Goal: Download file/media

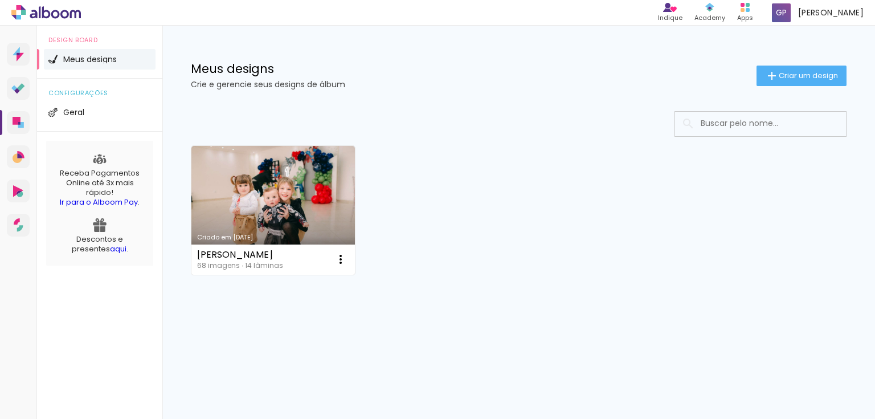
click at [328, 218] on link "Criado em [DATE]" at bounding box center [273, 210] width 164 height 129
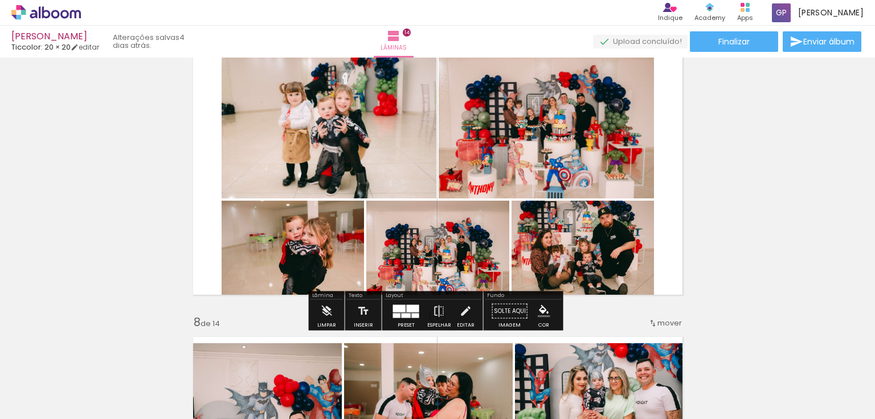
scroll to position [1777, 0]
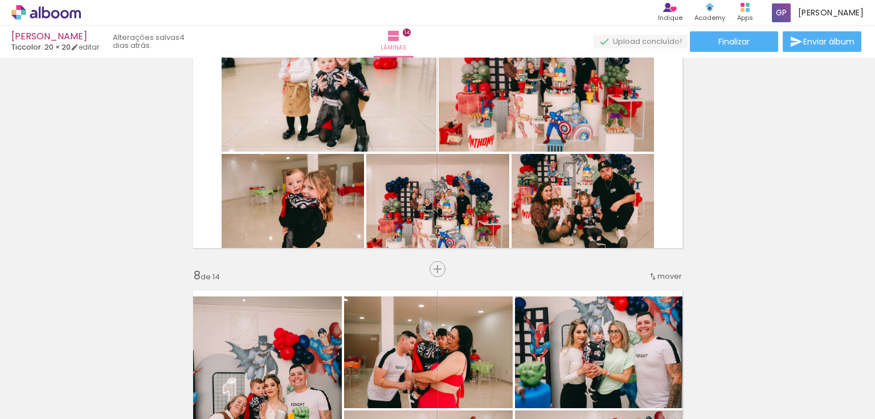
click at [0, 0] on span "Adicionar Fotos" at bounding box center [0, 0] width 0 height 0
click at [0, 0] on input "file" at bounding box center [0, 0] width 0 height 0
click at [0, 0] on span "Adicionar Fotos" at bounding box center [0, 0] width 0 height 0
click at [0, 0] on input "file" at bounding box center [0, 0] width 0 height 0
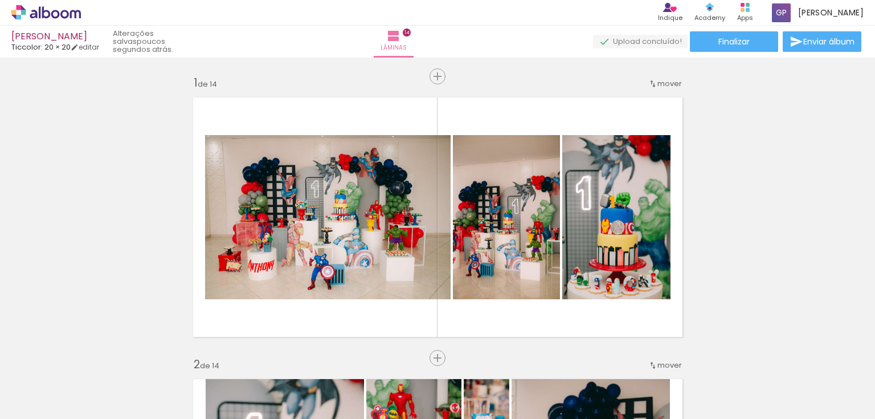
click at [0, 412] on div "Biblioteca 70 fotos Todas as fotos Não utilizadas Adicionar Fotos" at bounding box center [0, 383] width 0 height 71
click at [36, 407] on span "Adicionar Fotos" at bounding box center [40, 403] width 34 height 13
click at [0, 0] on input "file" at bounding box center [0, 0] width 0 height 0
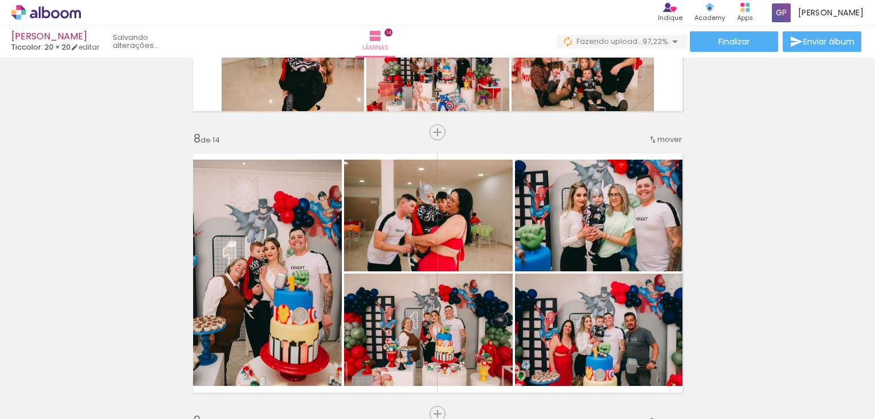
scroll to position [1732, 0]
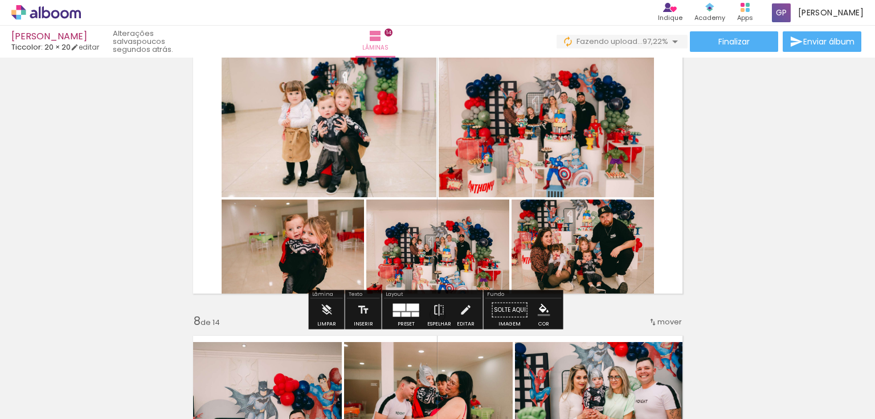
click at [435, 269] on quentale-photo at bounding box center [437, 249] width 143 height 101
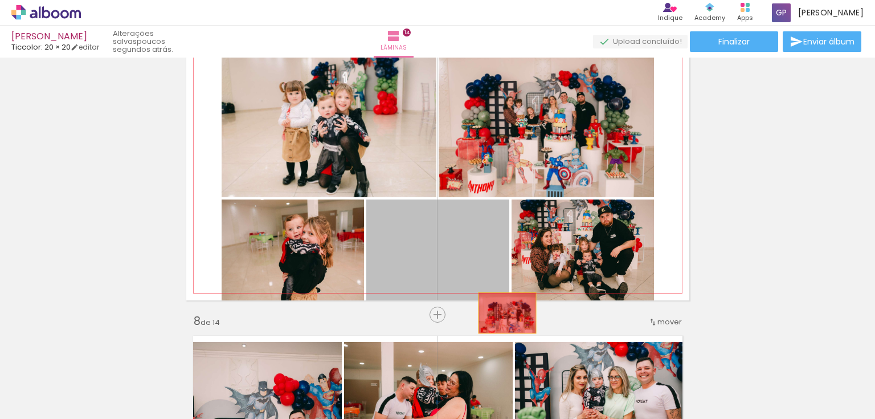
drag, startPoint x: 435, startPoint y: 269, endPoint x: 504, endPoint y: 312, distance: 81.4
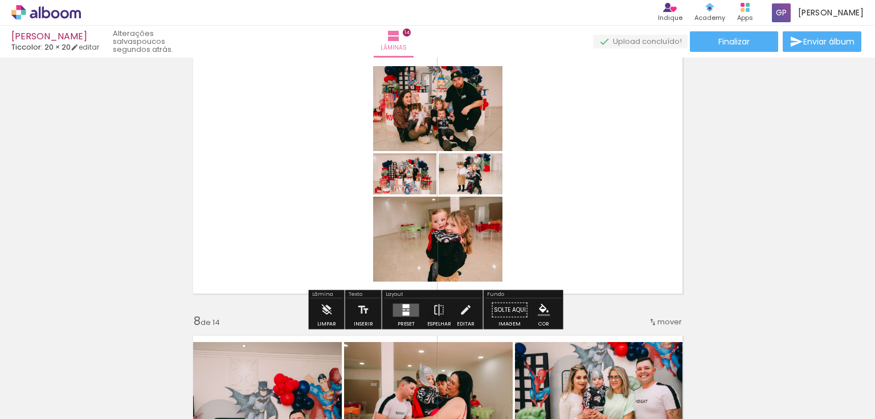
click at [524, 236] on quentale-layouter at bounding box center [437, 173] width 503 height 253
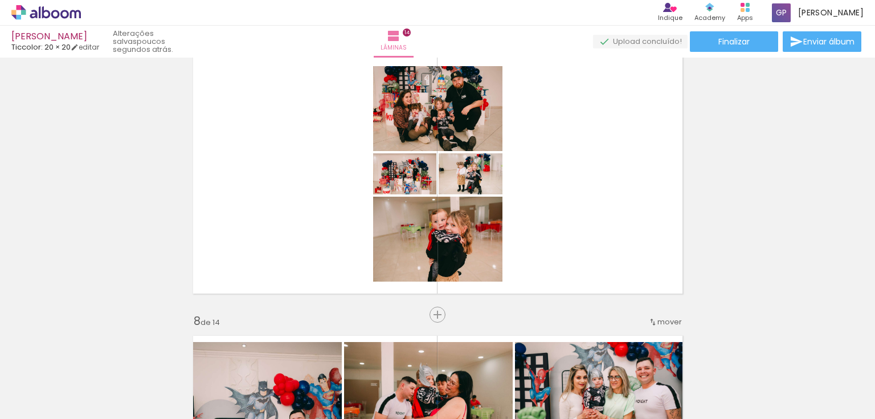
scroll to position [0, 2744]
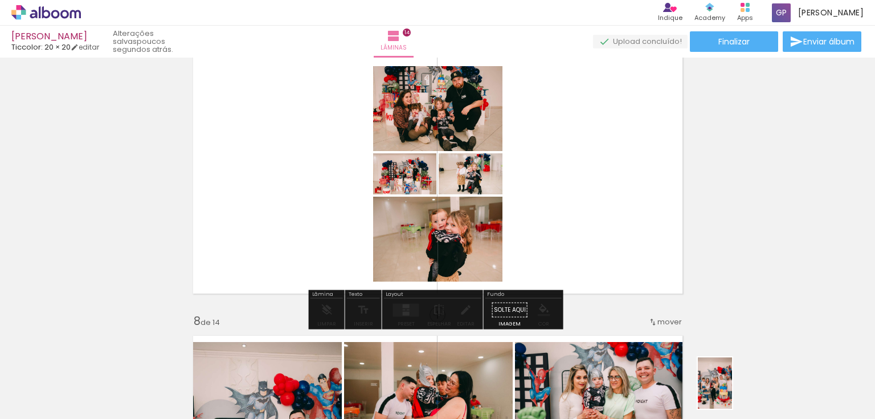
drag, startPoint x: 704, startPoint y: 393, endPoint x: 706, endPoint y: 304, distance: 88.9
click at [718, 391] on div at bounding box center [701, 380] width 34 height 51
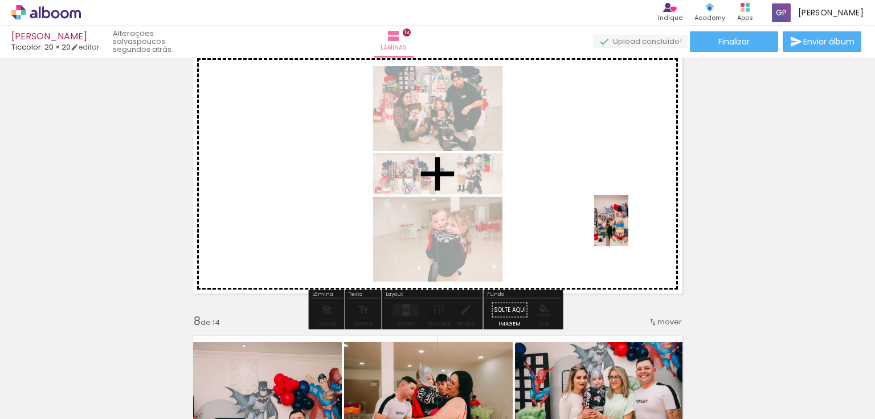
drag, startPoint x: 690, startPoint y: 388, endPoint x: 628, endPoint y: 229, distance: 170.6
click at [628, 229] on quentale-workspace at bounding box center [437, 209] width 875 height 419
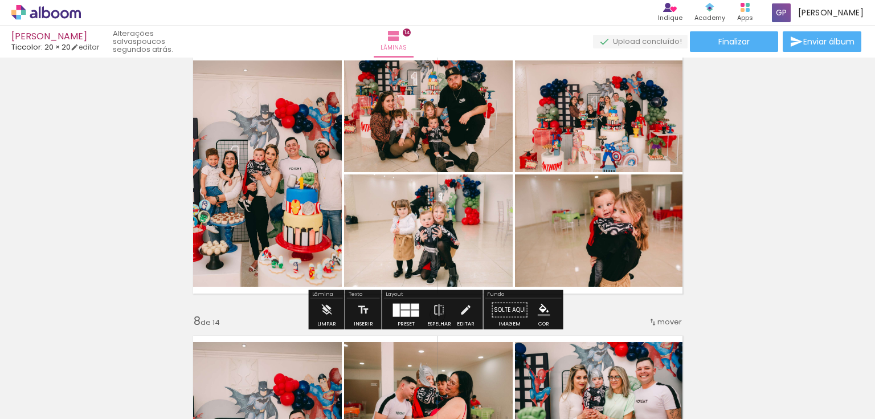
click at [299, 232] on quentale-photo at bounding box center [264, 173] width 156 height 226
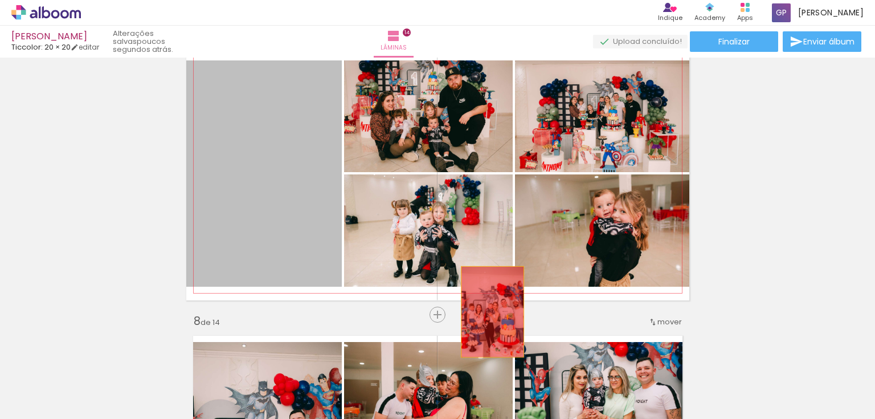
drag, startPoint x: 307, startPoint y: 235, endPoint x: 492, endPoint y: 312, distance: 199.7
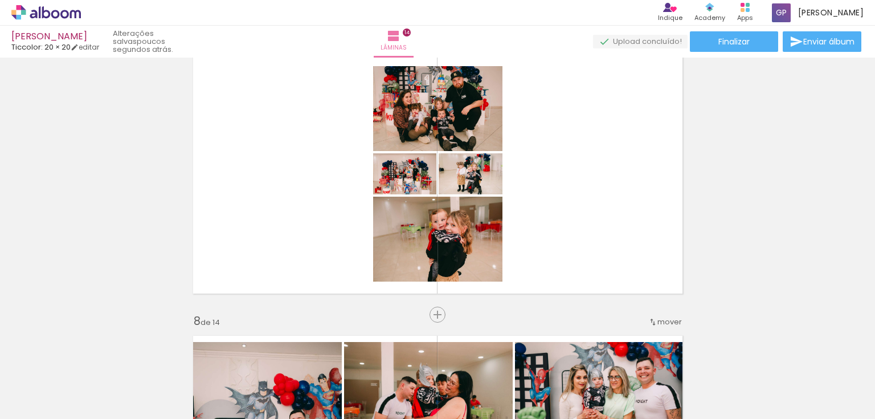
scroll to position [0, 700]
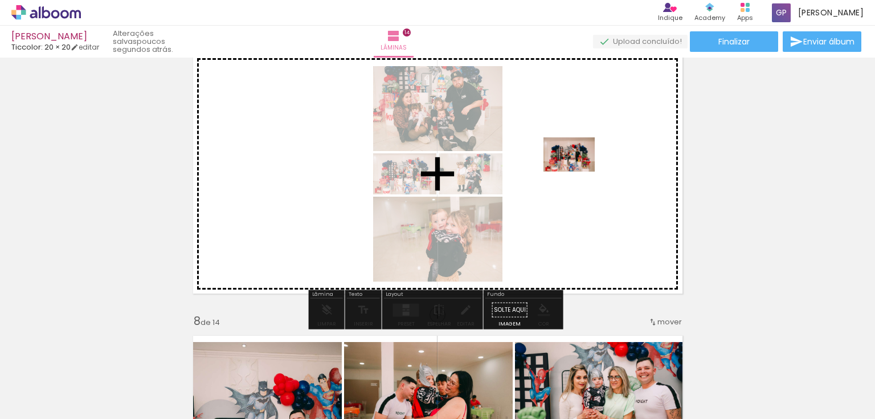
drag, startPoint x: 387, startPoint y: 387, endPoint x: 578, endPoint y: 171, distance: 287.8
click at [578, 171] on quentale-workspace at bounding box center [437, 209] width 875 height 419
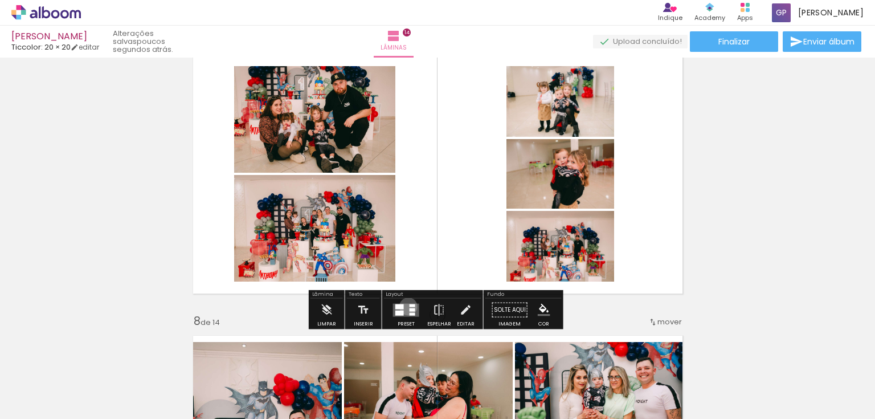
click at [406, 306] on quentale-layouter at bounding box center [406, 309] width 26 height 13
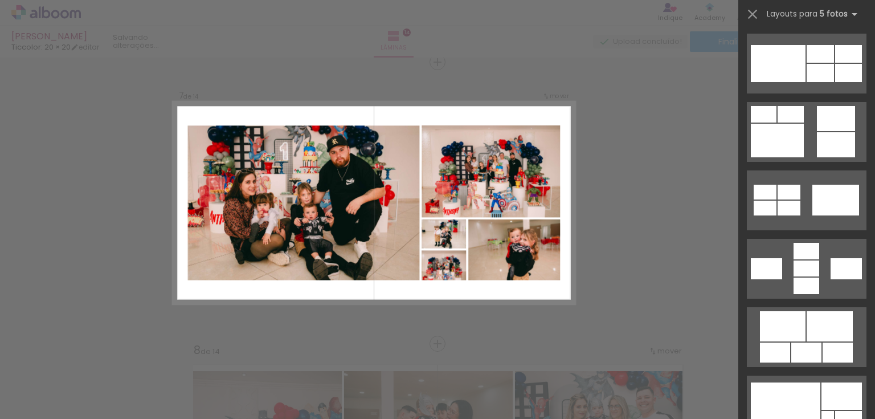
scroll to position [638, 0]
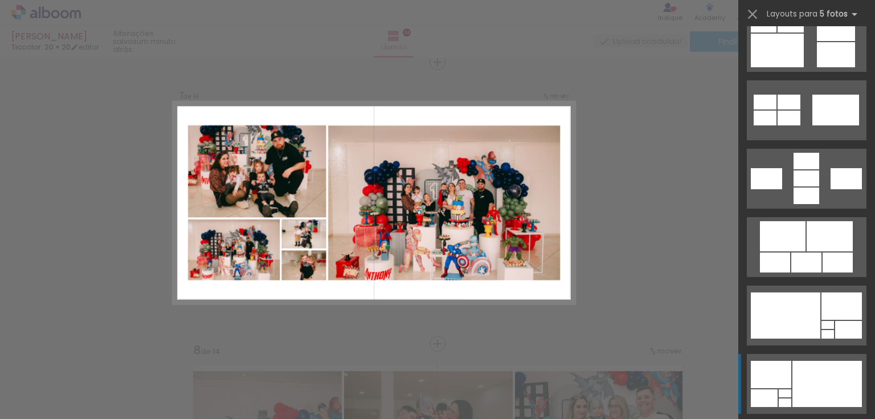
click at [809, 378] on div at bounding box center [827, 384] width 70 height 46
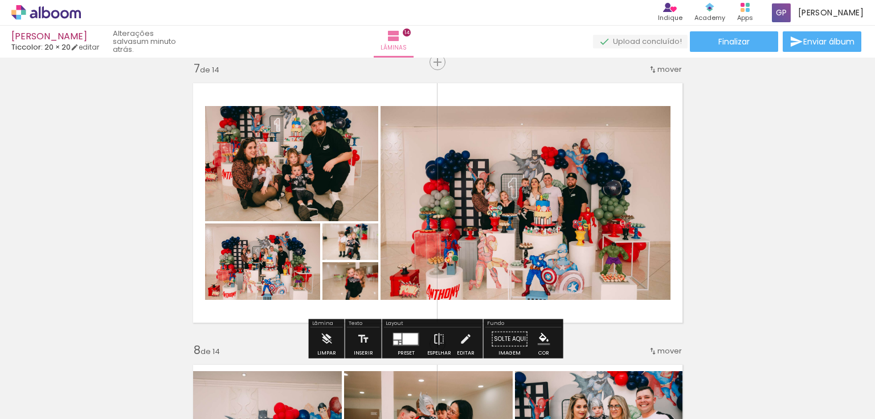
scroll to position [0, 700]
click at [408, 337] on div at bounding box center [410, 338] width 15 height 11
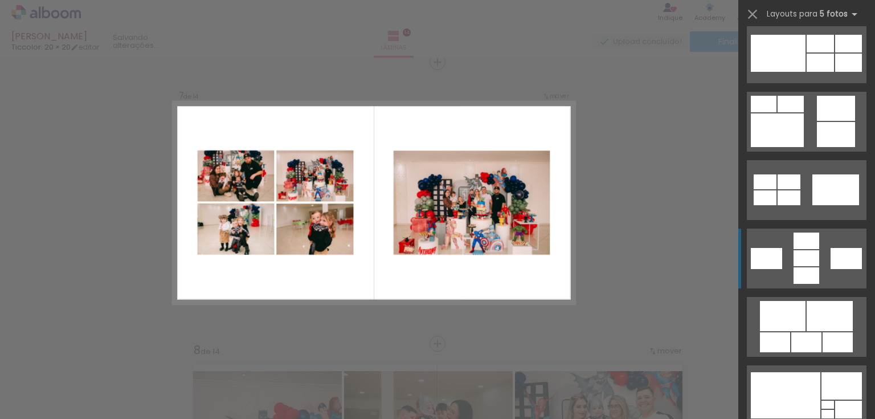
scroll to position [501, 0]
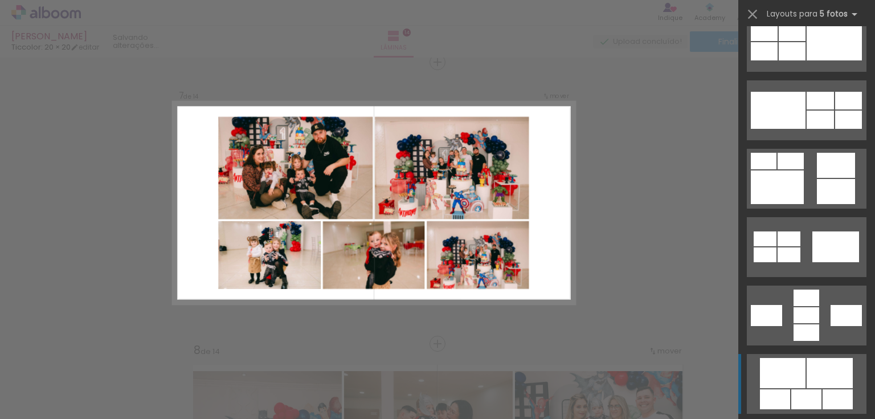
click at [822, 375] on div at bounding box center [830, 373] width 46 height 30
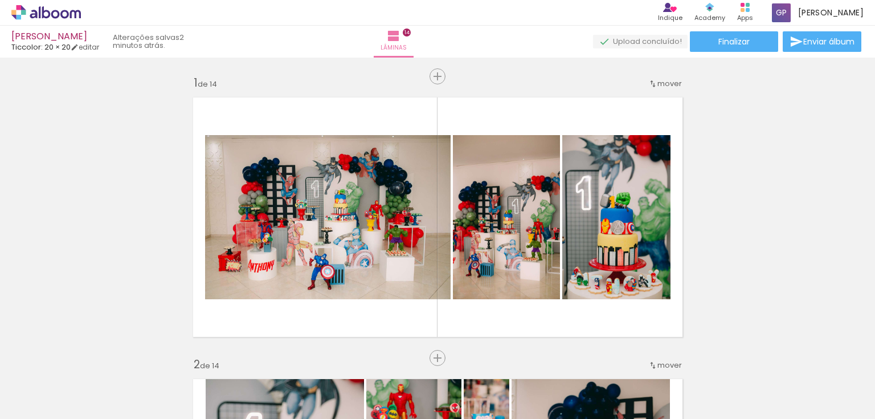
click at [0, 0] on slot at bounding box center [0, 0] width 0 height 0
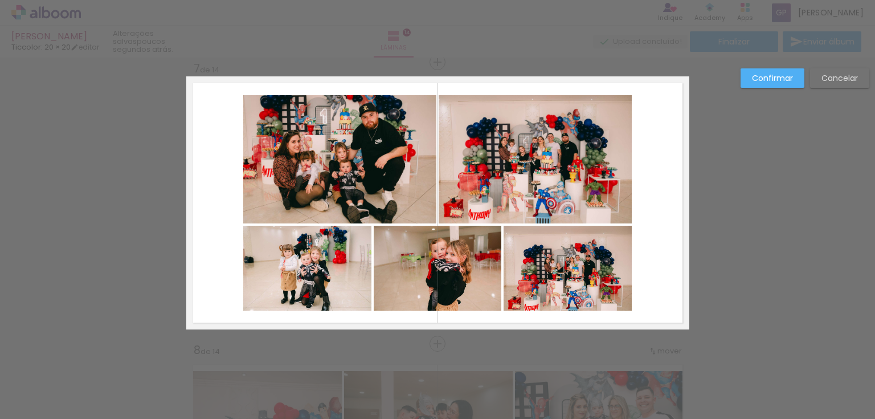
click at [279, 267] on quentale-photo at bounding box center [307, 268] width 128 height 85
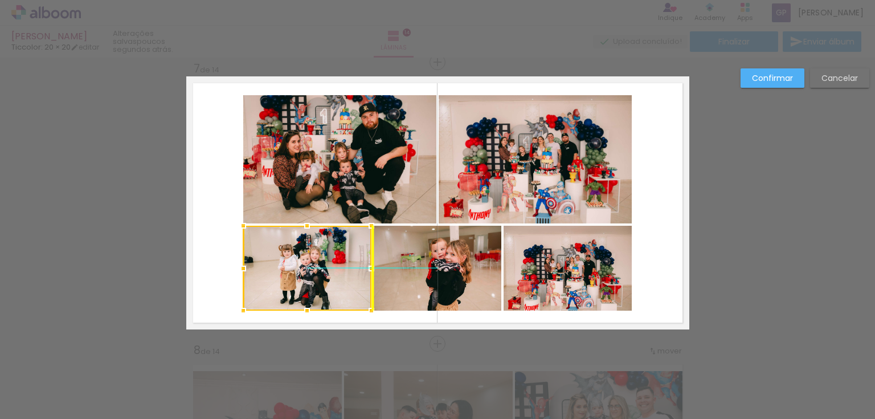
click at [287, 277] on div at bounding box center [307, 268] width 128 height 85
click at [0, 0] on slot "Cancelar" at bounding box center [0, 0] width 0 height 0
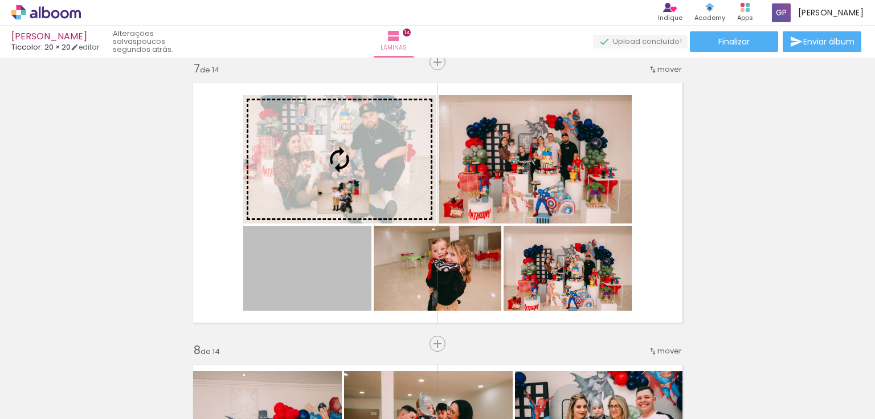
drag, startPoint x: 342, startPoint y: 273, endPoint x: 337, endPoint y: 175, distance: 98.7
click at [0, 0] on slot at bounding box center [0, 0] width 0 height 0
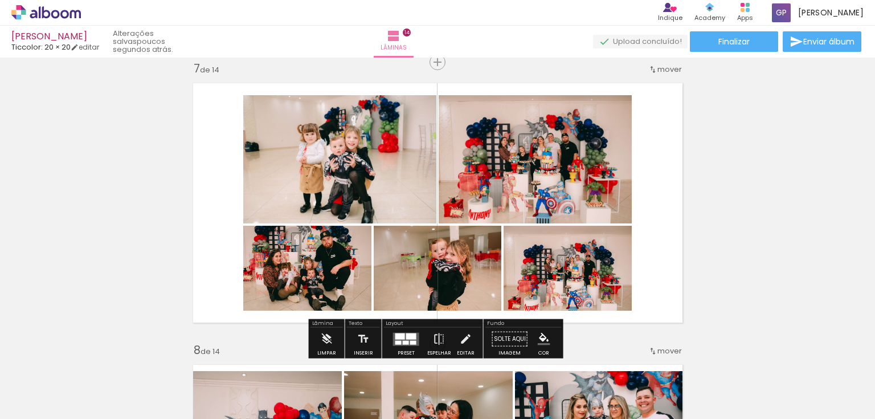
click at [454, 265] on quentale-photo at bounding box center [438, 268] width 128 height 85
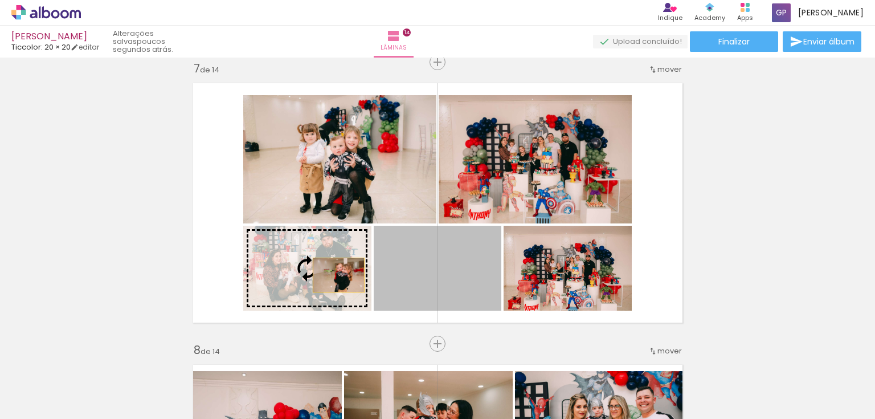
drag, startPoint x: 463, startPoint y: 273, endPoint x: 335, endPoint y: 275, distance: 127.6
click at [0, 0] on slot at bounding box center [0, 0] width 0 height 0
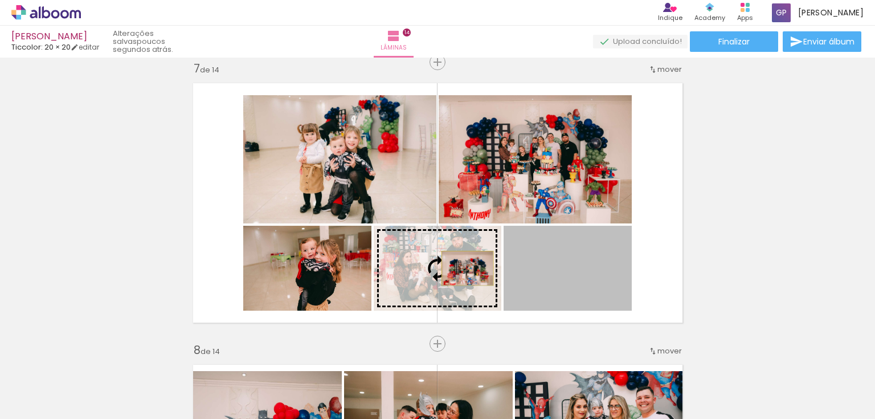
drag, startPoint x: 561, startPoint y: 263, endPoint x: 460, endPoint y: 258, distance: 101.5
click at [0, 0] on slot at bounding box center [0, 0] width 0 height 0
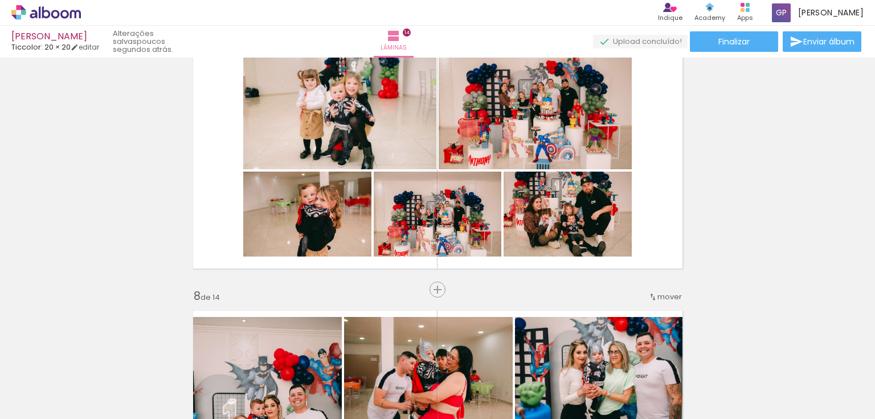
scroll to position [1840, 0]
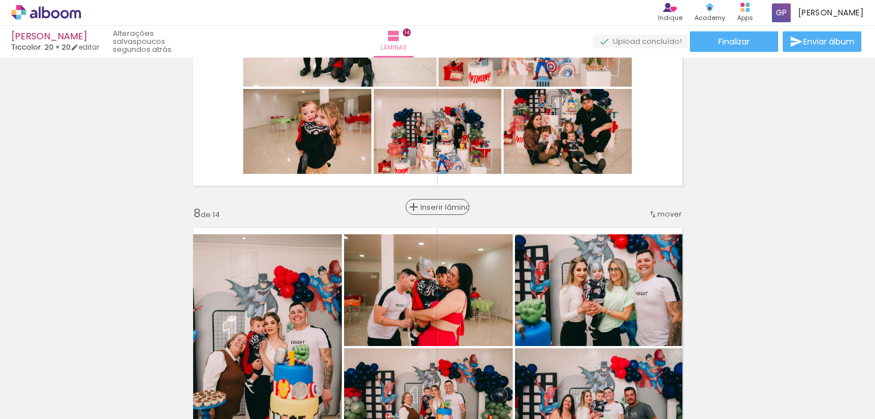
click at [444, 206] on div "Inserir lâmina 1 de 14 Inserir lâmina 2 de 14 Inserir lâmina 3 de 14 Inserir lâ…" at bounding box center [437, 333] width 875 height 4222
click at [440, 205] on span "Inserir lâmina" at bounding box center [442, 206] width 44 height 7
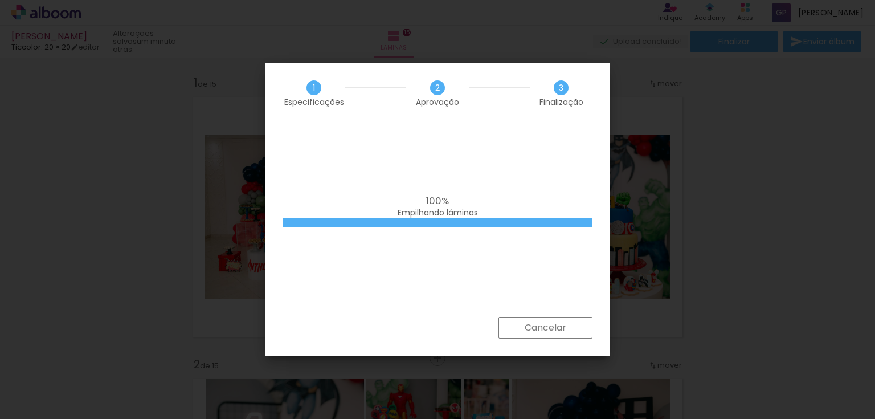
scroll to position [0, 3815]
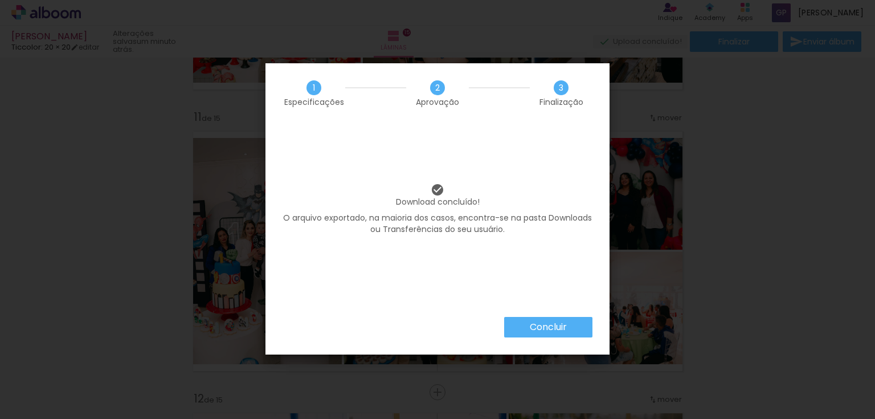
click at [522, 321] on paper-button "Concluir" at bounding box center [548, 327] width 88 height 21
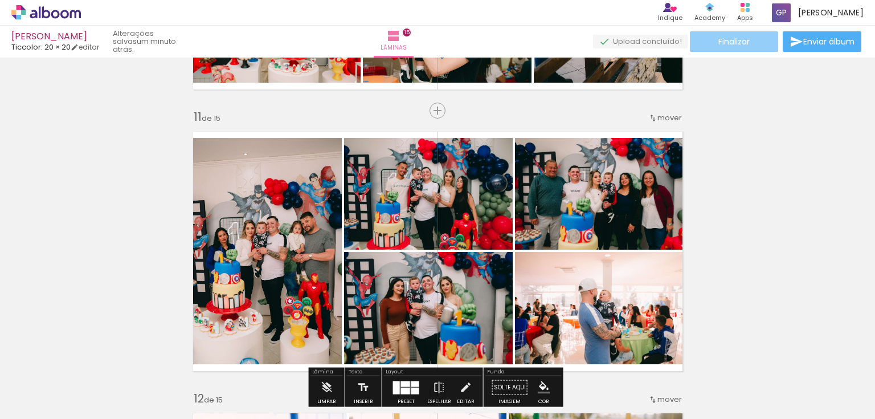
click at [729, 38] on span "Finalizar" at bounding box center [733, 42] width 31 height 8
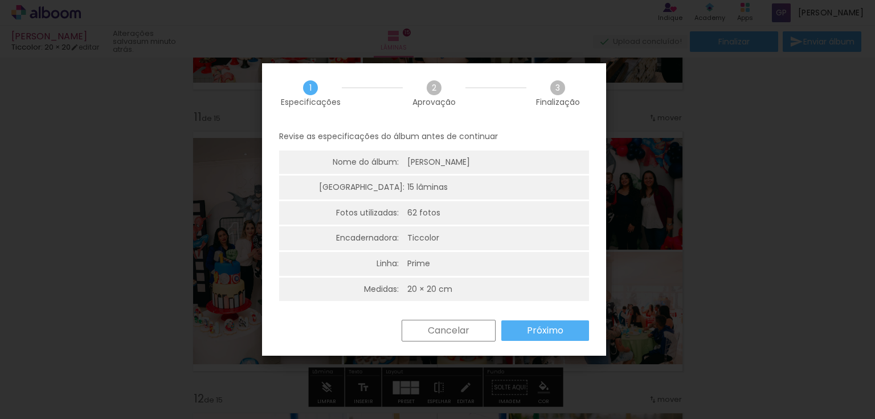
drag, startPoint x: 824, startPoint y: 238, endPoint x: 812, endPoint y: 213, distance: 27.0
click at [823, 232] on iron-overlay-backdrop at bounding box center [437, 209] width 875 height 419
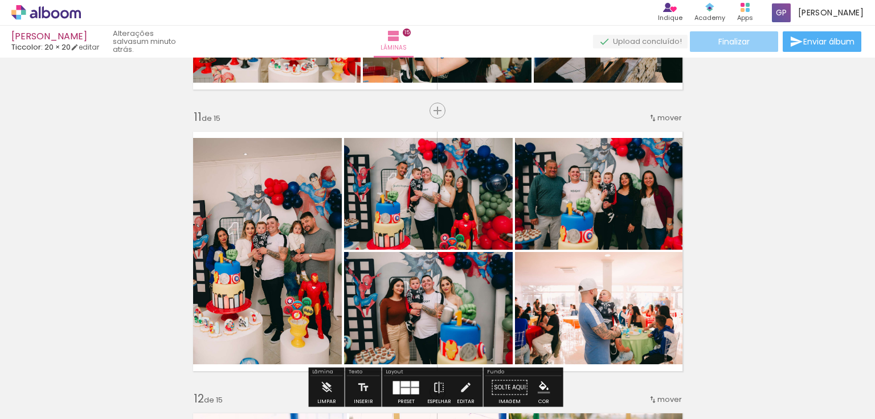
click at [718, 46] on span "Finalizar" at bounding box center [733, 42] width 31 height 8
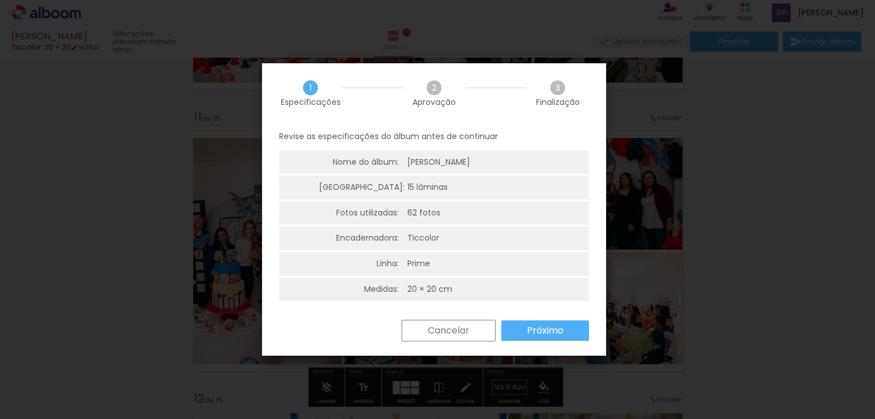
click at [0, 0] on slot "Próximo" at bounding box center [0, 0] width 0 height 0
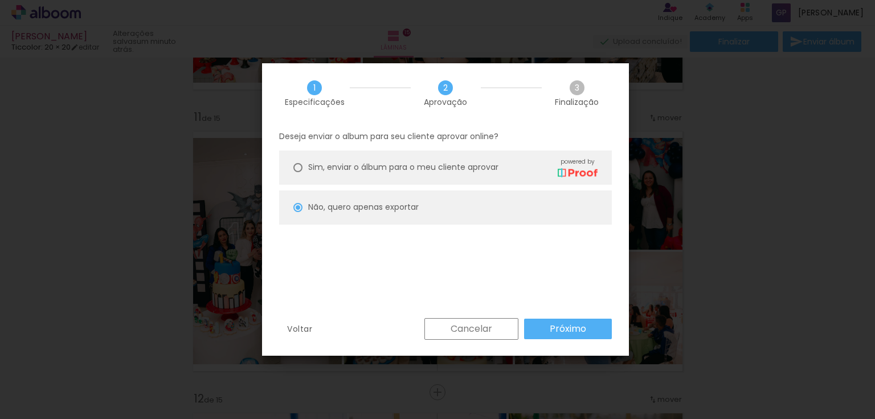
click at [535, 333] on paper-button "Próximo" at bounding box center [568, 328] width 88 height 21
type input "Alta, 300 DPI"
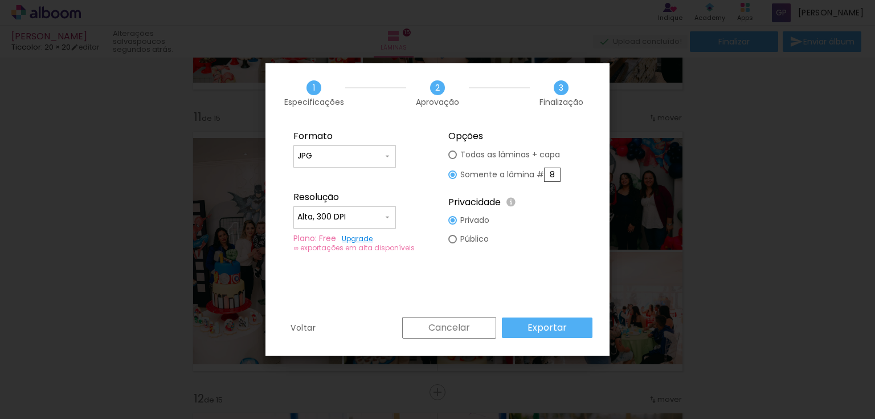
drag, startPoint x: 558, startPoint y: 175, endPoint x: 549, endPoint y: 172, distance: 9.5
click at [549, 172] on input "8" at bounding box center [552, 174] width 17 height 14
type paper-radio-button "on"
type input "9"
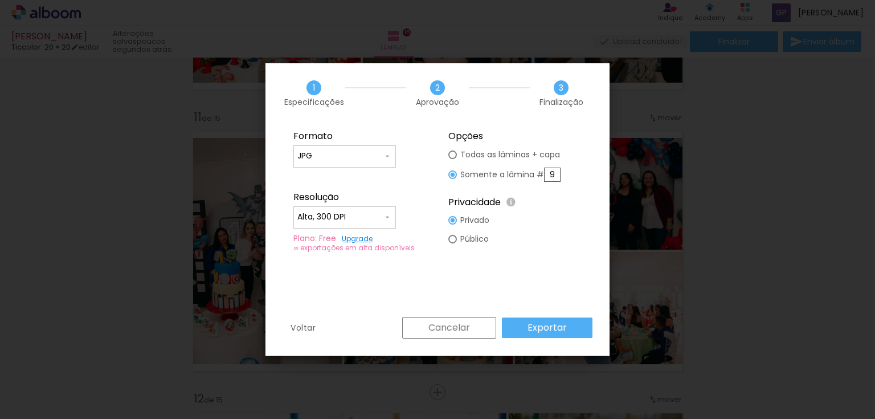
type input "9"
click at [0, 0] on slot "Exportar" at bounding box center [0, 0] width 0 height 0
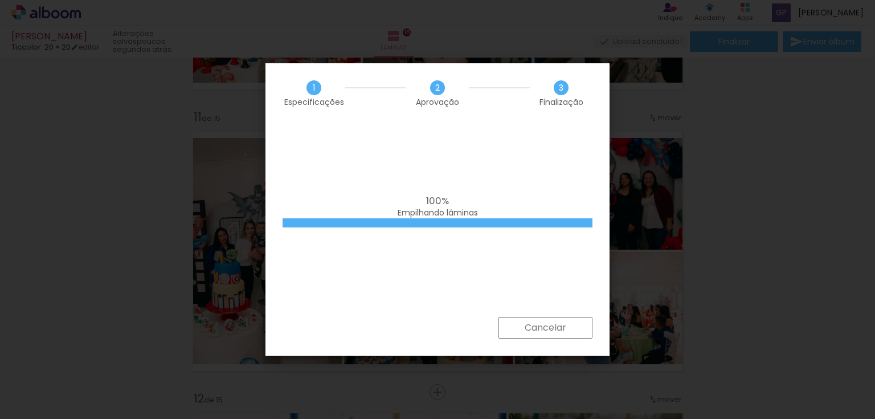
scroll to position [0, 3815]
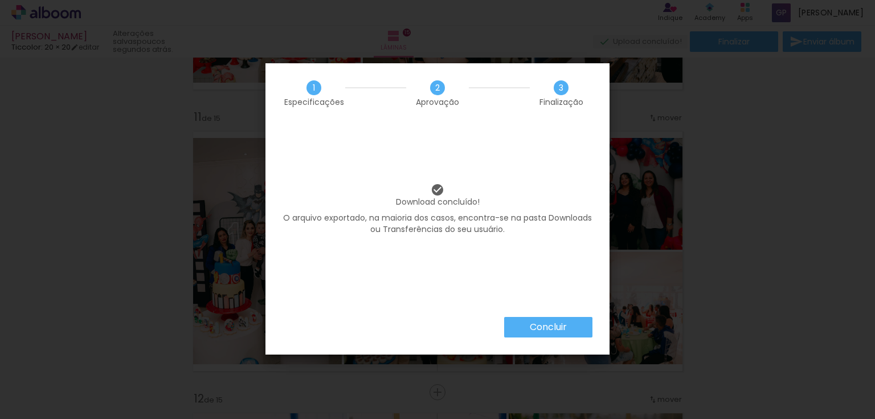
click at [0, 0] on slot "Concluir" at bounding box center [0, 0] width 0 height 0
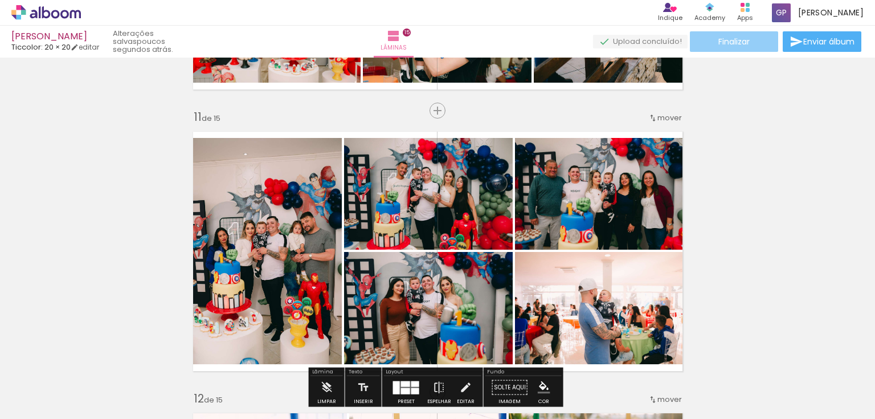
click at [752, 41] on paper-button "Finalizar" at bounding box center [734, 41] width 88 height 21
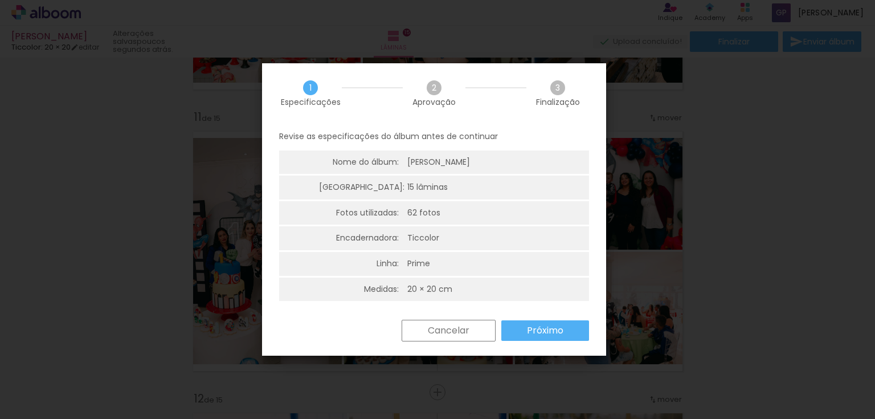
click at [518, 322] on paper-button "Próximo" at bounding box center [545, 330] width 88 height 21
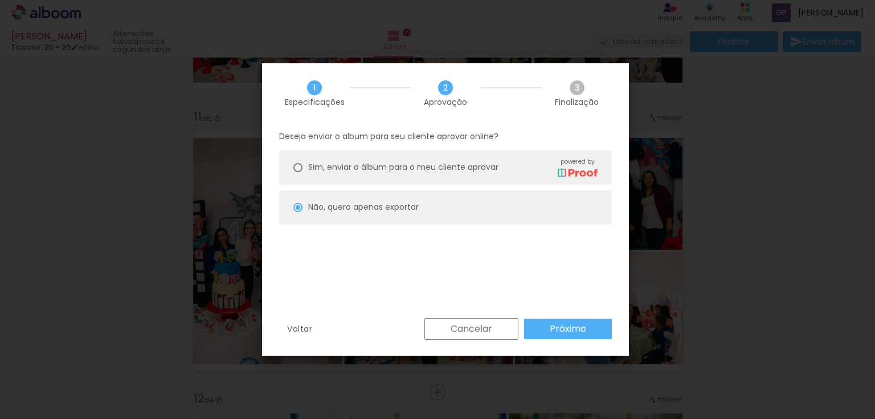
click at [0, 0] on slot "Próximo" at bounding box center [0, 0] width 0 height 0
type input "Alta, 300 DPI"
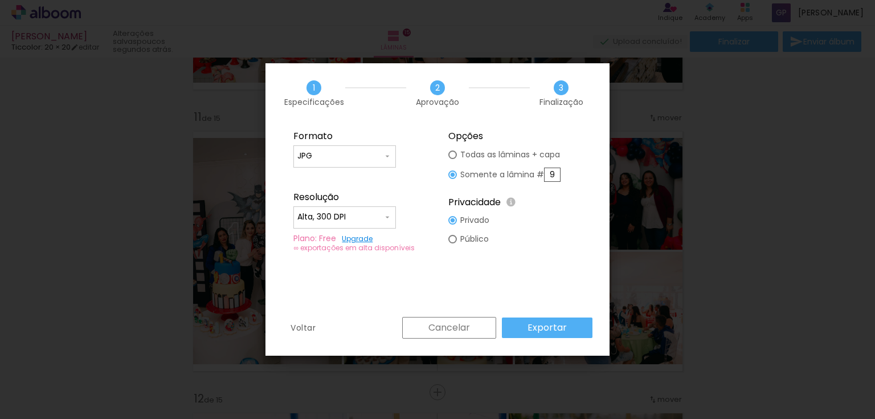
drag, startPoint x: 557, startPoint y: 175, endPoint x: 563, endPoint y: 175, distance: 6.3
click at [563, 175] on fieldset "Opções Todas as lâminas + capa Somente a lâmina # 9 Privacidade Todo o conteúdo…" at bounding box center [515, 191] width 153 height 136
type input "10"
click at [0, 0] on slot "Exportar" at bounding box center [0, 0] width 0 height 0
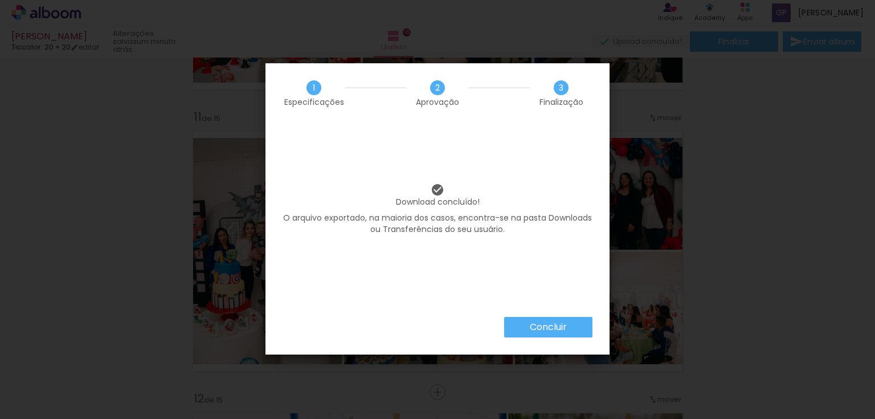
scroll to position [0, 3815]
click at [0, 0] on slot "Concluir" at bounding box center [0, 0] width 0 height 0
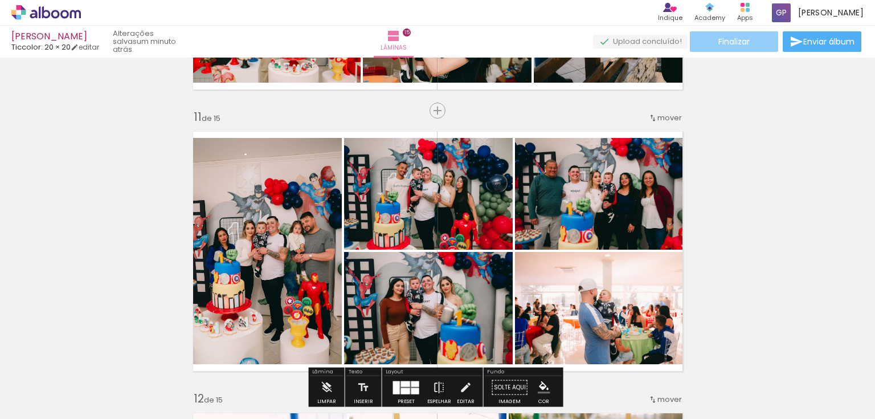
click at [757, 43] on paper-button "Finalizar" at bounding box center [734, 41] width 88 height 21
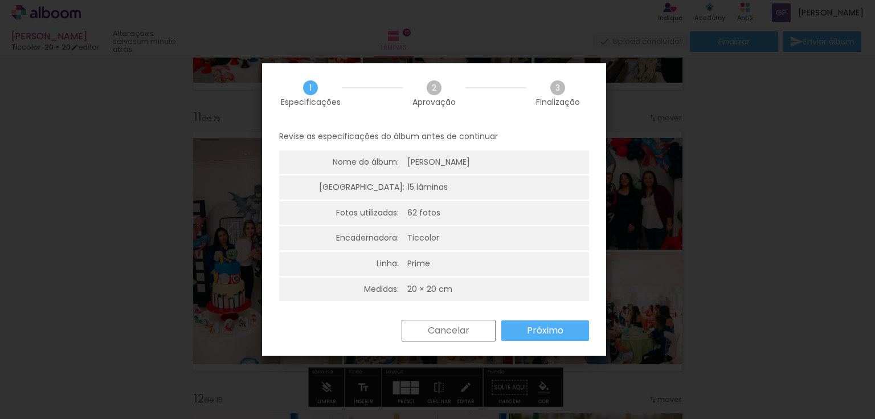
click at [0, 0] on slot "Próximo" at bounding box center [0, 0] width 0 height 0
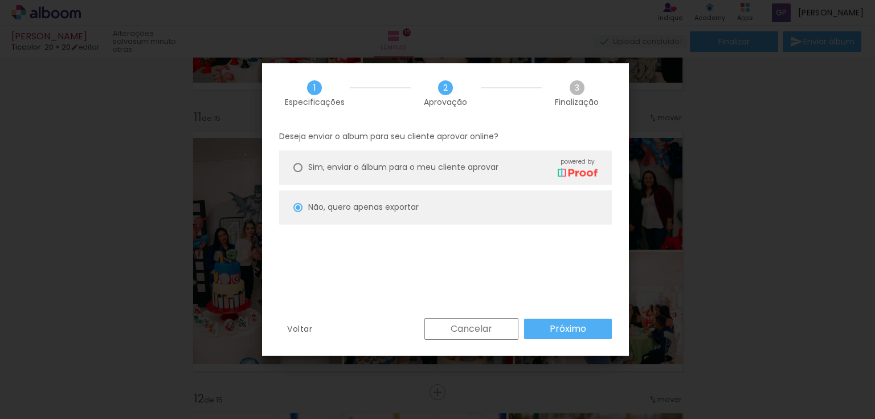
click at [0, 0] on slot "Próximo" at bounding box center [0, 0] width 0 height 0
type input "Alta, 300 DPI"
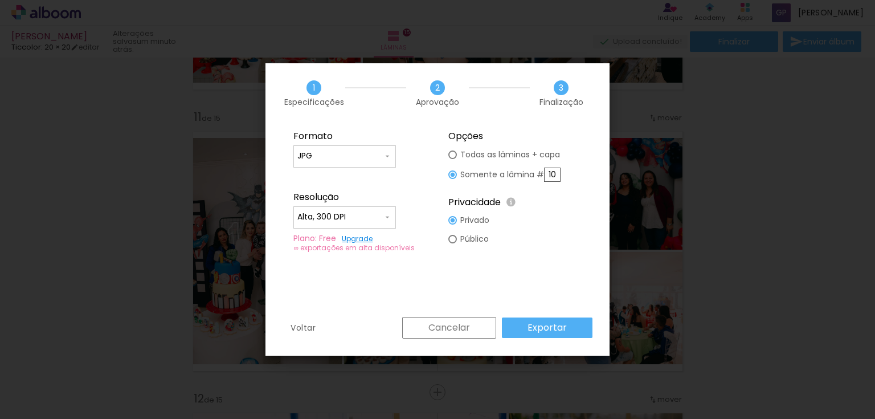
click at [555, 175] on input "10" at bounding box center [552, 174] width 17 height 14
type paper-radio-button "on"
type input "11"
click at [0, 0] on slot "Exportar" at bounding box center [0, 0] width 0 height 0
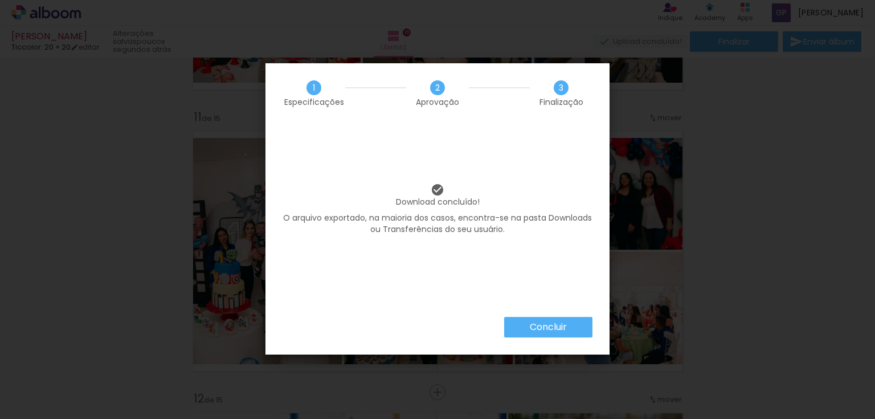
click at [547, 334] on paper-button "Concluir" at bounding box center [548, 327] width 88 height 21
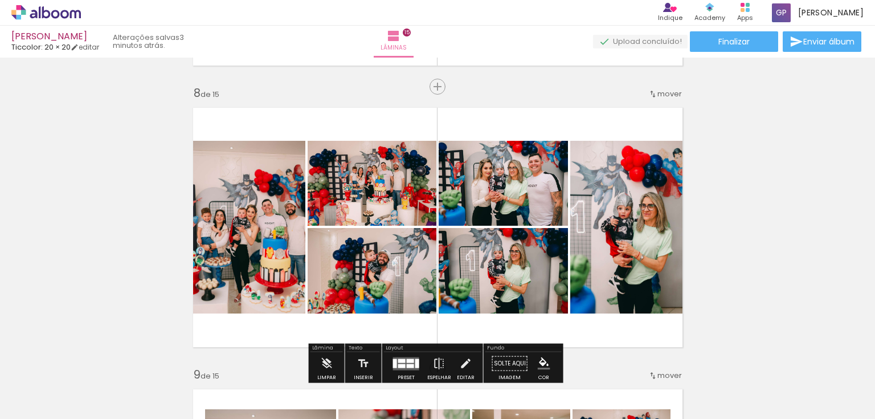
scroll to position [2005, 0]
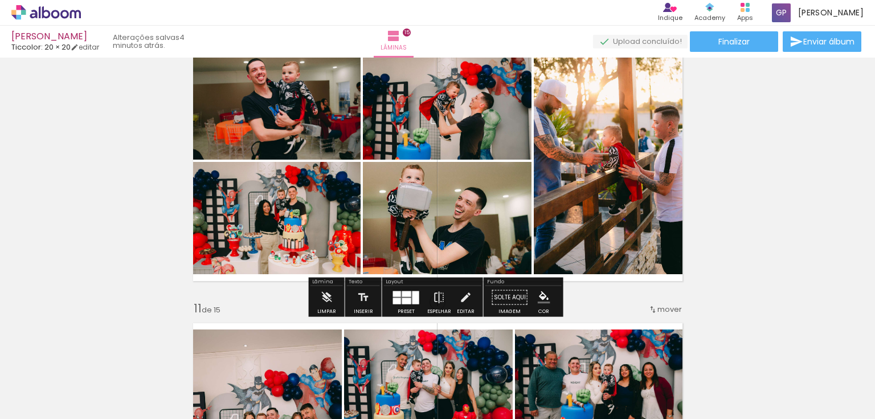
scroll to position [2735, 0]
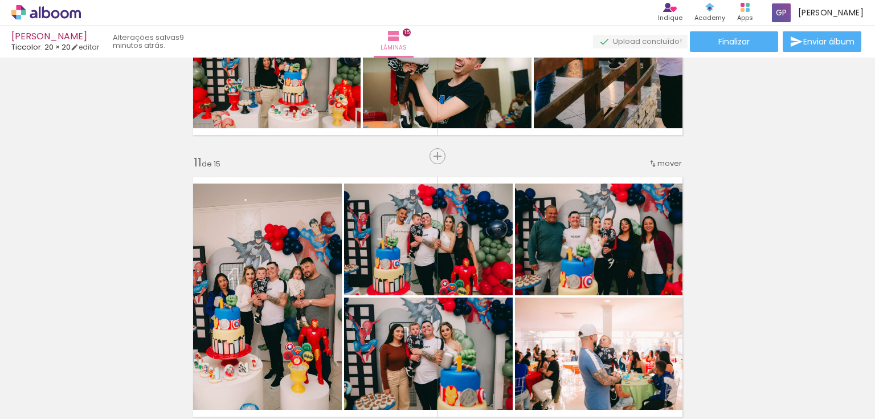
scroll to position [0, 3815]
